Goal: Transaction & Acquisition: Purchase product/service

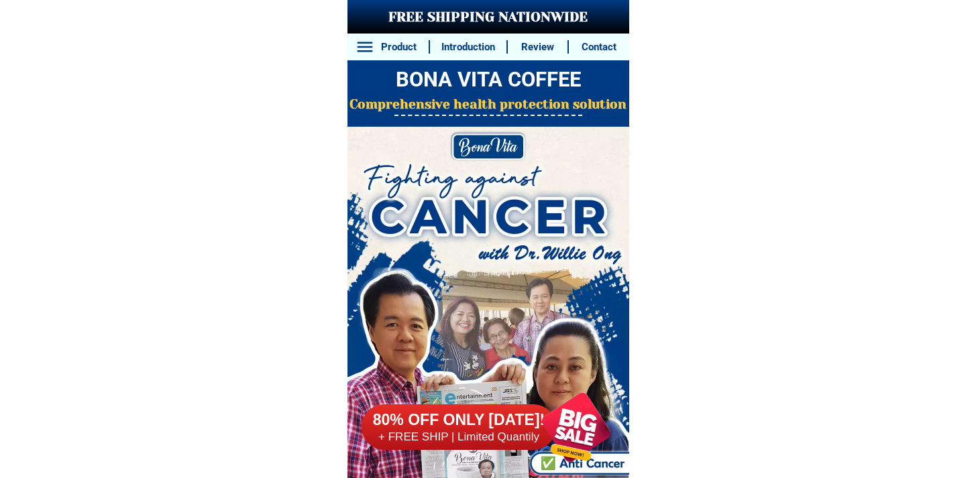
click at [461, 427] on h6 "80% OFF ONLY [DATE]!" at bounding box center [455, 419] width 205 height 21
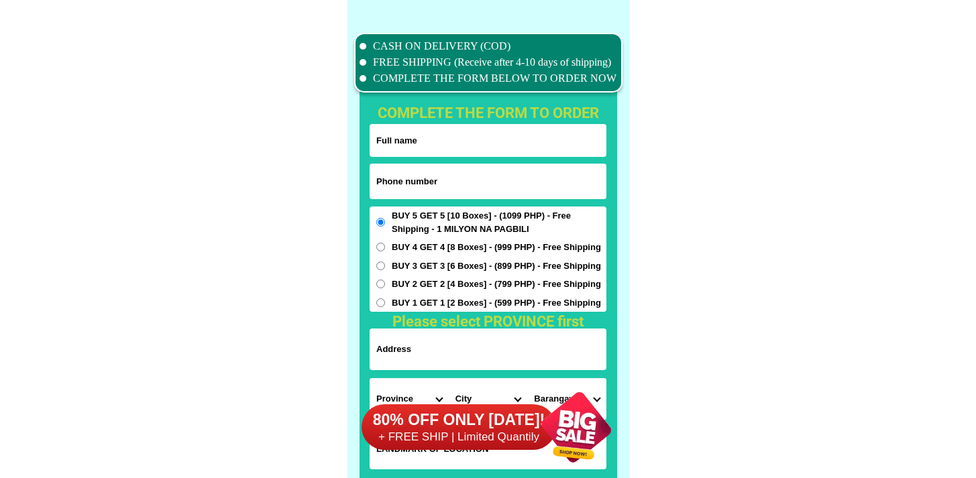
scroll to position [10573, 0]
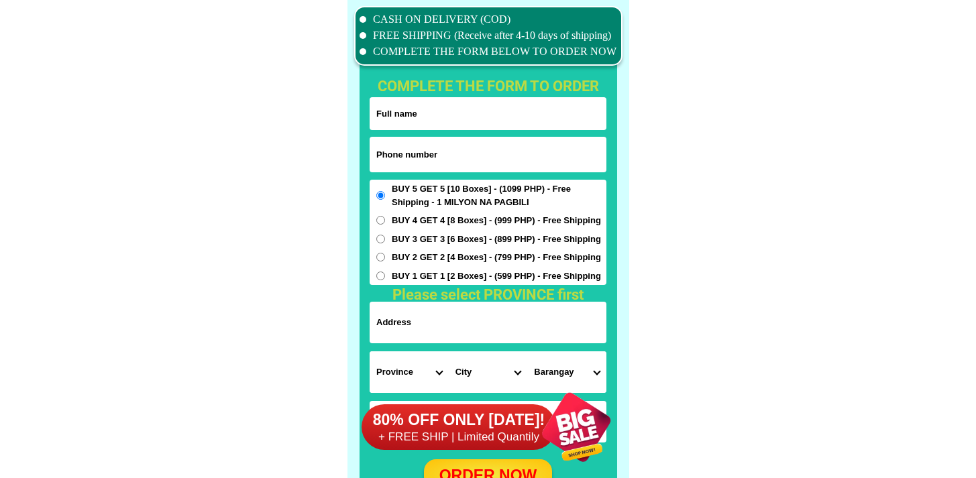
drag, startPoint x: 484, startPoint y: 105, endPoint x: 470, endPoint y: 189, distance: 85.0
click at [484, 107] on input "Input full_name" at bounding box center [488, 113] width 237 height 33
click at [371, 172] on input "Input phone_number" at bounding box center [488, 155] width 237 height 36
click at [392, 150] on input "Input phone_number" at bounding box center [488, 155] width 237 height 36
paste input "9914464157"
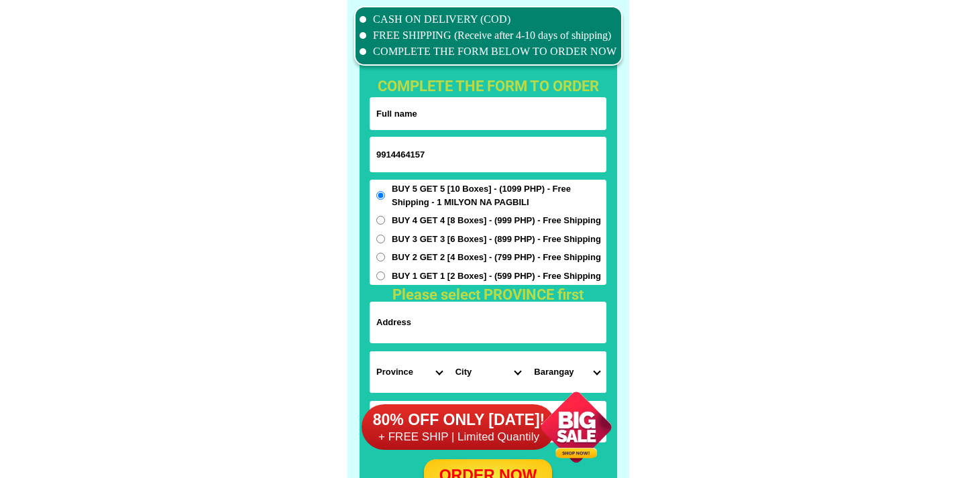
type input "9914464157"
click at [469, 89] on h1 "complete the form to order" at bounding box center [487, 86] width 255 height 22
click at [469, 96] on h1 "complete the form to order" at bounding box center [487, 86] width 255 height 22
click at [468, 104] on input "Input full_name" at bounding box center [488, 113] width 237 height 33
paste input "[PERSON_NAME]"
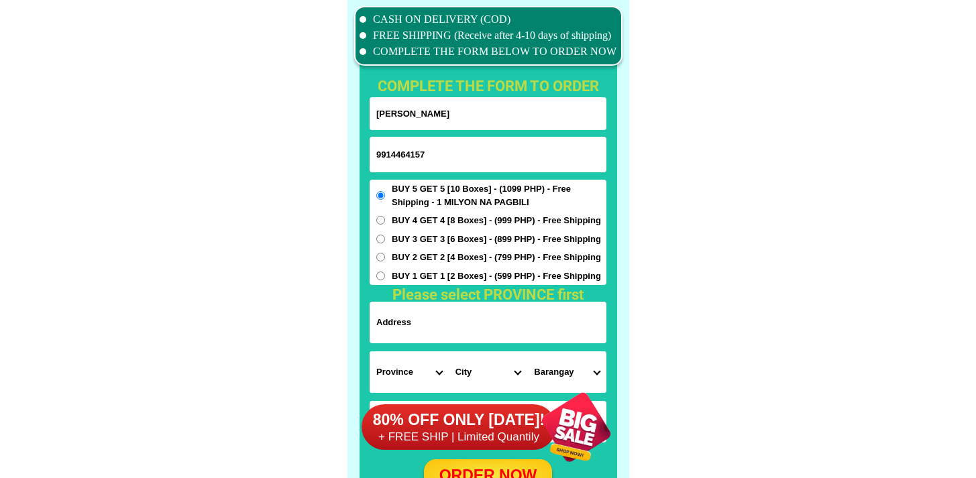
type input "[PERSON_NAME]"
click at [415, 239] on span "BUY 3 GET 3 [6 Boxes] - (899 PHP) - Free Shipping" at bounding box center [496, 239] width 209 height 13
click at [385, 239] on input "BUY 3 GET 3 [6 Boxes] - (899 PHP) - Free Shipping" at bounding box center [380, 239] width 9 height 9
radio input "true"
click at [420, 215] on span "BUY 4 GET 4 [8 Boxes] - (999 PHP) - Free Shipping" at bounding box center [496, 220] width 209 height 13
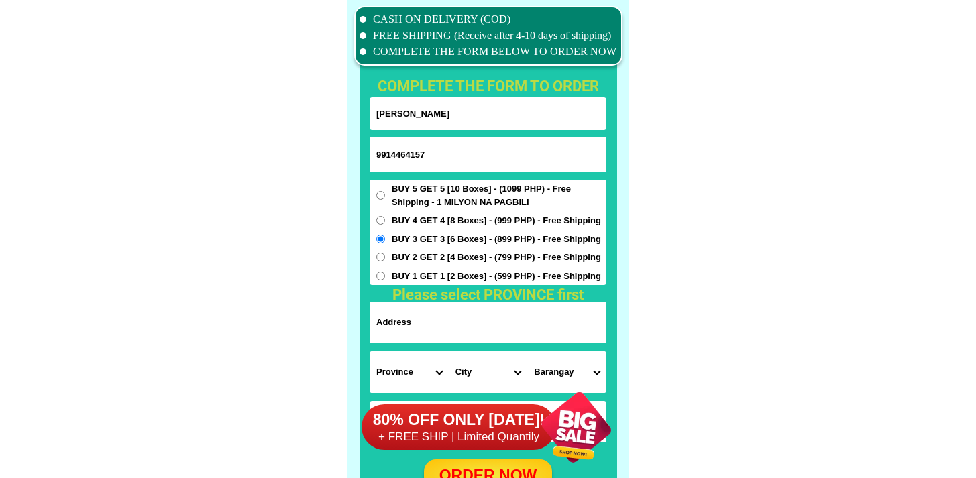
click at [385, 216] on input "BUY 4 GET 4 [8 Boxes] - (999 PHP) - Free Shipping" at bounding box center [380, 220] width 9 height 9
radio input "true"
click at [420, 336] on input "Input address" at bounding box center [488, 323] width 237 height 42
paste input "Sitio mangampag brgy Pogo [PERSON_NAME] [GEOGRAPHIC_DATA] [GEOGRAPHIC_DATA]"
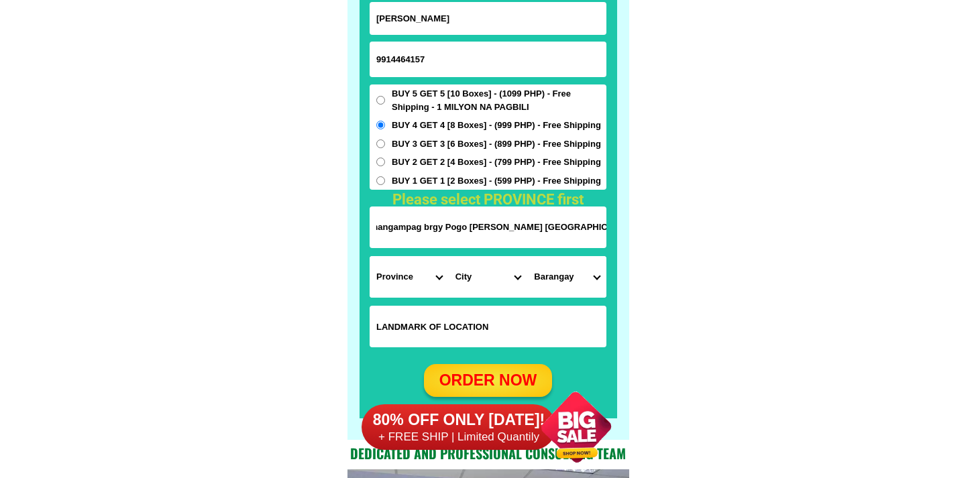
scroll to position [10678, 0]
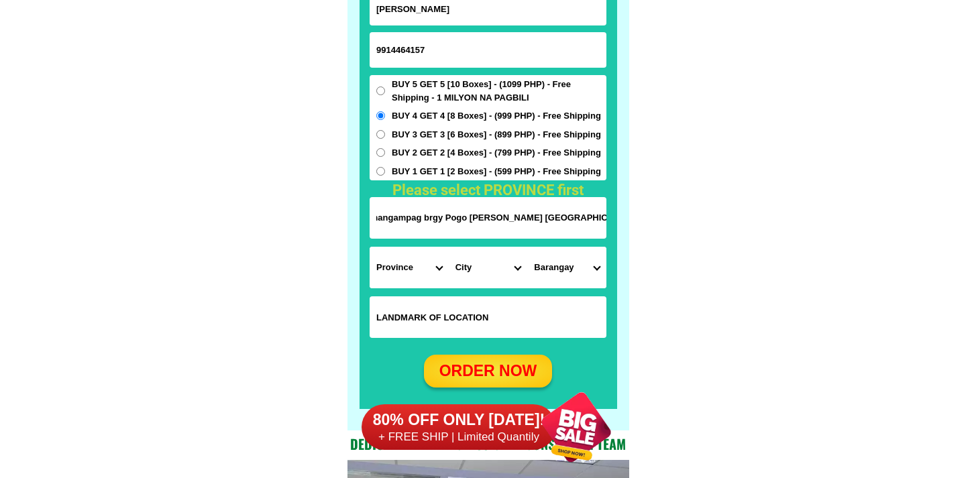
type input "Sitio mangampag brgy Pogo [PERSON_NAME] [GEOGRAPHIC_DATA] [GEOGRAPHIC_DATA]"
click at [396, 266] on select "Province [GEOGRAPHIC_DATA] [GEOGRAPHIC_DATA] [GEOGRAPHIC_DATA] [GEOGRAPHIC_DATA…" at bounding box center [409, 268] width 79 height 42
select select "63_247"
click at [370, 247] on select "Province [GEOGRAPHIC_DATA] [GEOGRAPHIC_DATA] [GEOGRAPHIC_DATA] [GEOGRAPHIC_DATA…" at bounding box center [409, 268] width 79 height 42
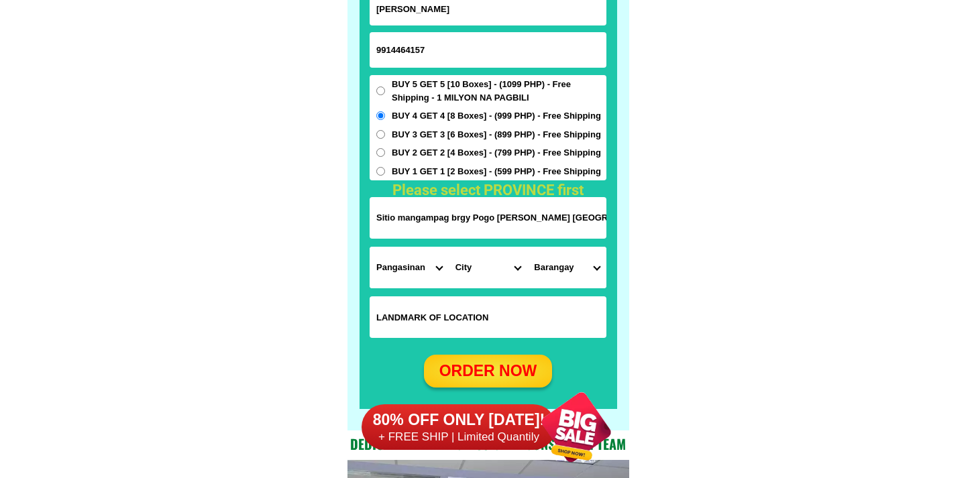
click at [472, 271] on select "City [GEOGRAPHIC_DATA] [PERSON_NAME][GEOGRAPHIC_DATA]-city [GEOGRAPHIC_DATA] [G…" at bounding box center [488, 268] width 79 height 42
select select "63_2471602"
click at [449, 247] on select "City [GEOGRAPHIC_DATA] [PERSON_NAME][GEOGRAPHIC_DATA]-city [GEOGRAPHIC_DATA] [G…" at bounding box center [488, 268] width 79 height 42
click at [559, 269] on select "Barangay Artacho [PERSON_NAME] Cabuaan Cacandongan [PERSON_NAME] Ketegan Nandac…" at bounding box center [566, 268] width 79 height 42
select select "63_24716025362"
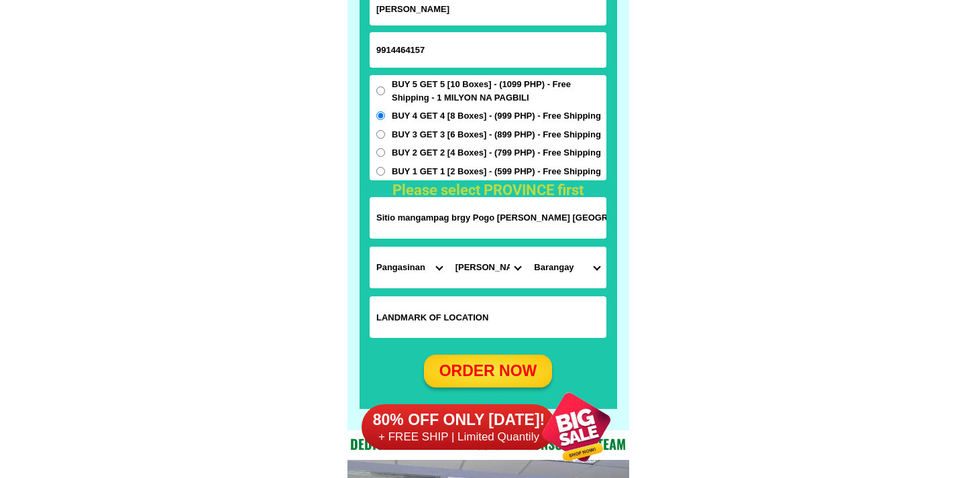
click at [527, 247] on select "Barangay Artacho [PERSON_NAME] Cabuaan Cacandongan [PERSON_NAME] Ketegan Nandac…" at bounding box center [566, 268] width 79 height 42
click at [481, 363] on div "ORDER NOW" at bounding box center [487, 370] width 128 height 23
type input "Sitio mangampag brgy Pogo [PERSON_NAME] [GEOGRAPHIC_DATA] [GEOGRAPHIC_DATA]"
radio input "true"
click at [370, 52] on input "9914464157" at bounding box center [488, 50] width 237 height 36
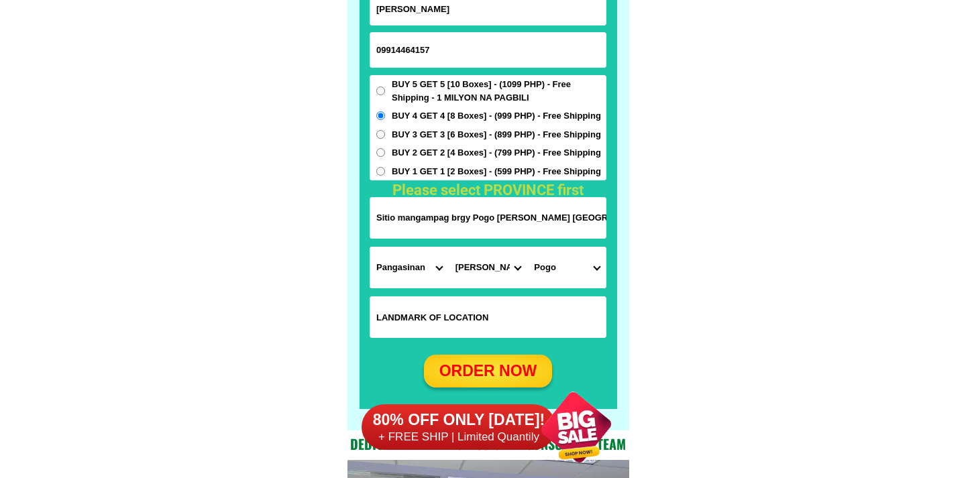
type input "09914464157"
click at [467, 396] on div "80% OFF ONLY [DATE]! + FREE SHIP | Limited Quantily" at bounding box center [494, 427] width 292 height 112
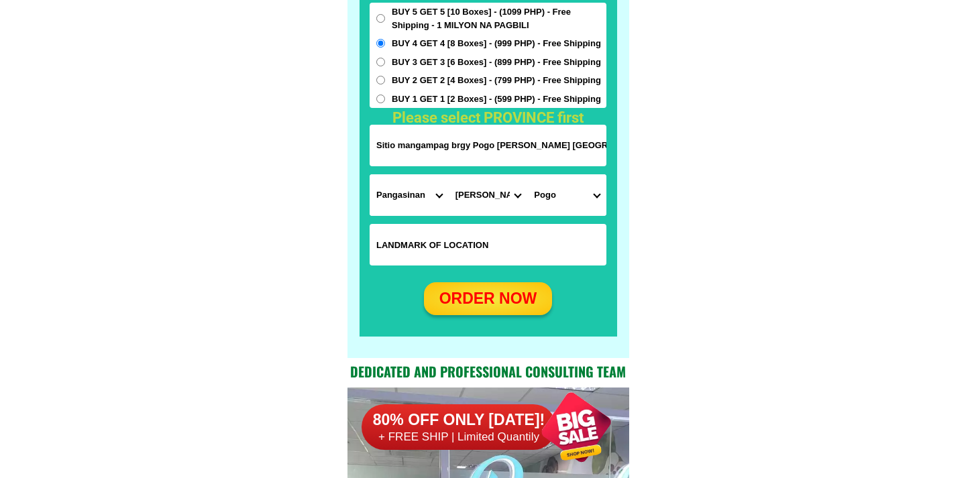
scroll to position [10789, 0]
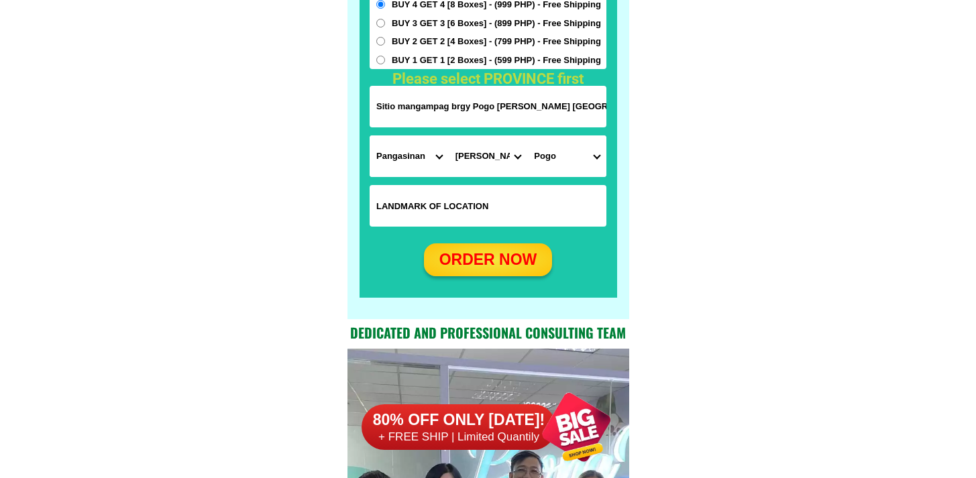
click at [476, 268] on div "ORDER NOW" at bounding box center [487, 259] width 140 height 25
radio input "true"
